Goal: Check status

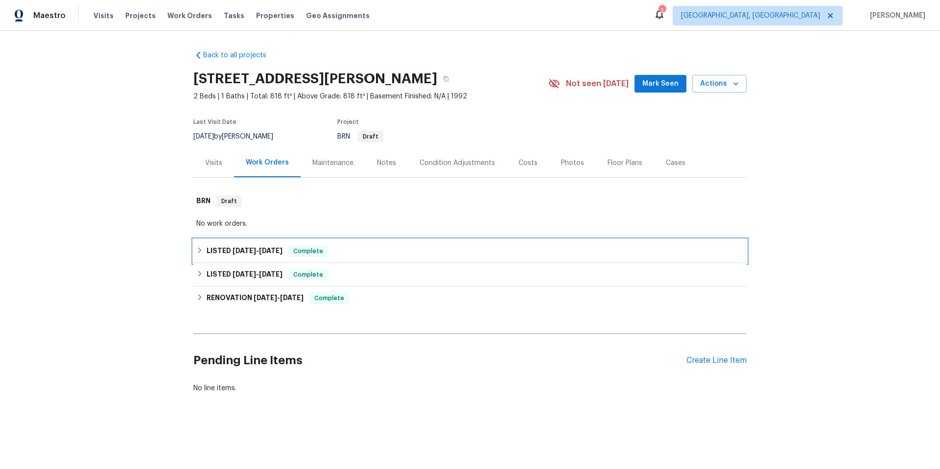
click at [345, 247] on div "LISTED [DATE] - [DATE] Complete" at bounding box center [469, 251] width 547 height 12
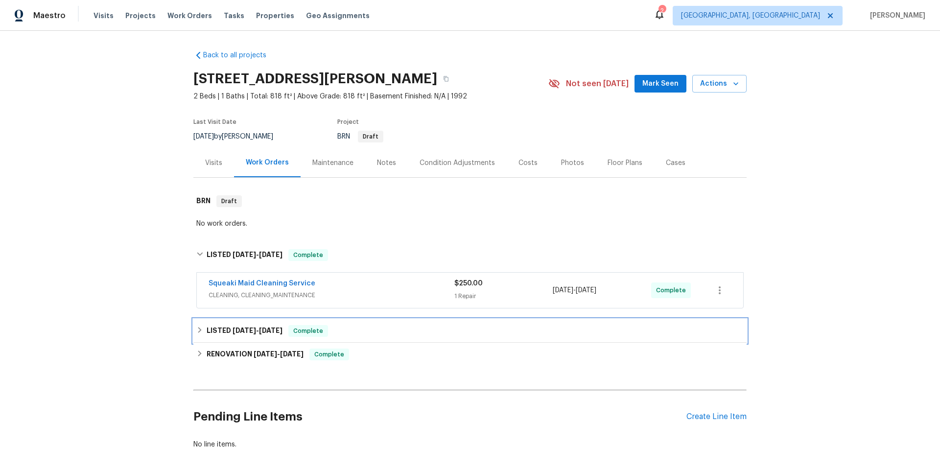
click at [351, 329] on div "LISTED [DATE] - [DATE] Complete" at bounding box center [469, 331] width 547 height 12
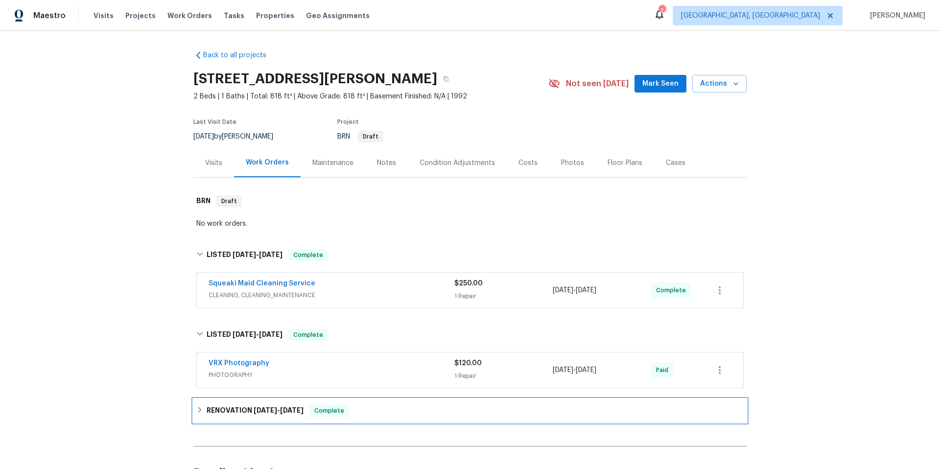
click at [372, 408] on div "RENOVATION [DATE] - [DATE] Complete" at bounding box center [469, 411] width 547 height 12
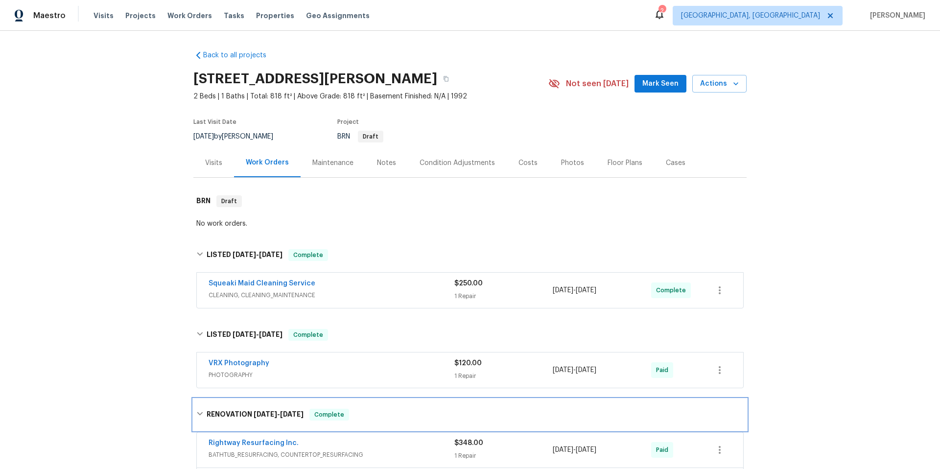
scroll to position [187, 0]
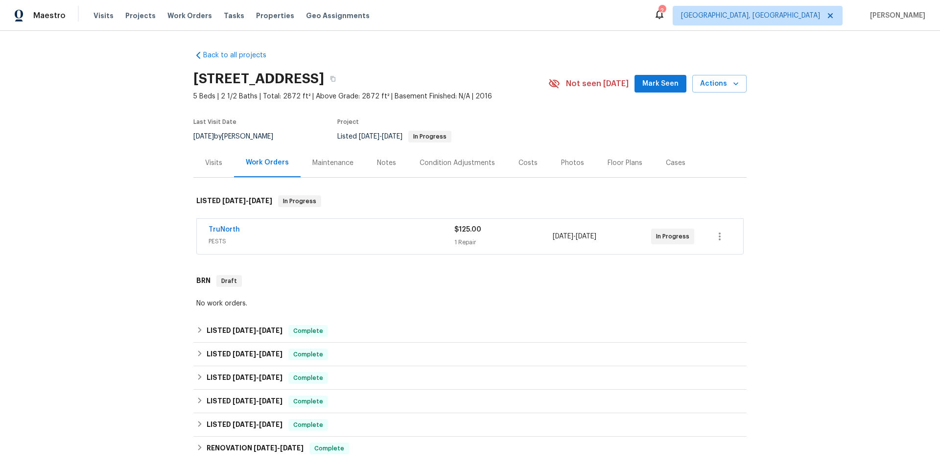
click at [324, 231] on div "TruNorth" at bounding box center [331, 231] width 246 height 12
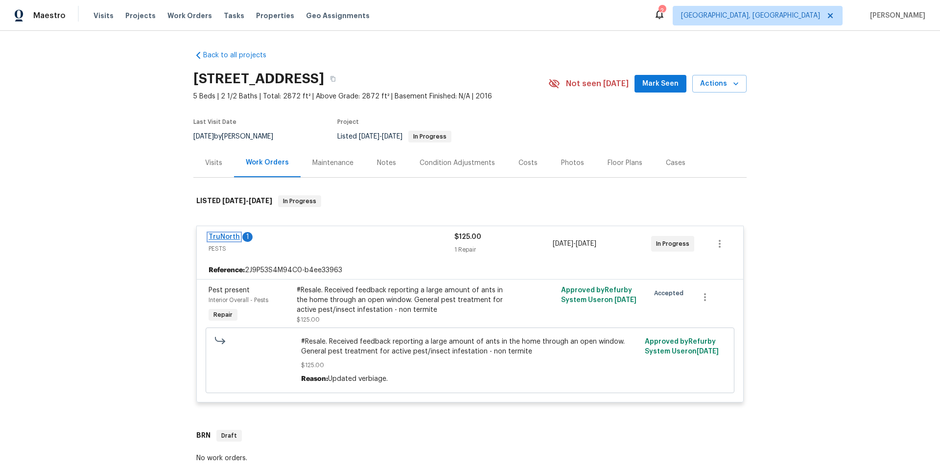
click at [220, 237] on link "TruNorth" at bounding box center [223, 236] width 31 height 7
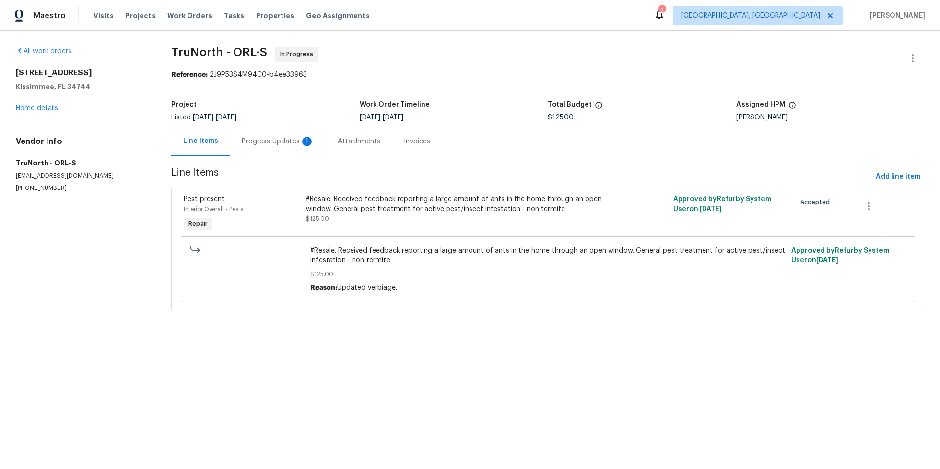
click at [278, 143] on div "Progress Updates 1" at bounding box center [278, 142] width 72 height 10
